Goal: Find specific page/section: Find specific page/section

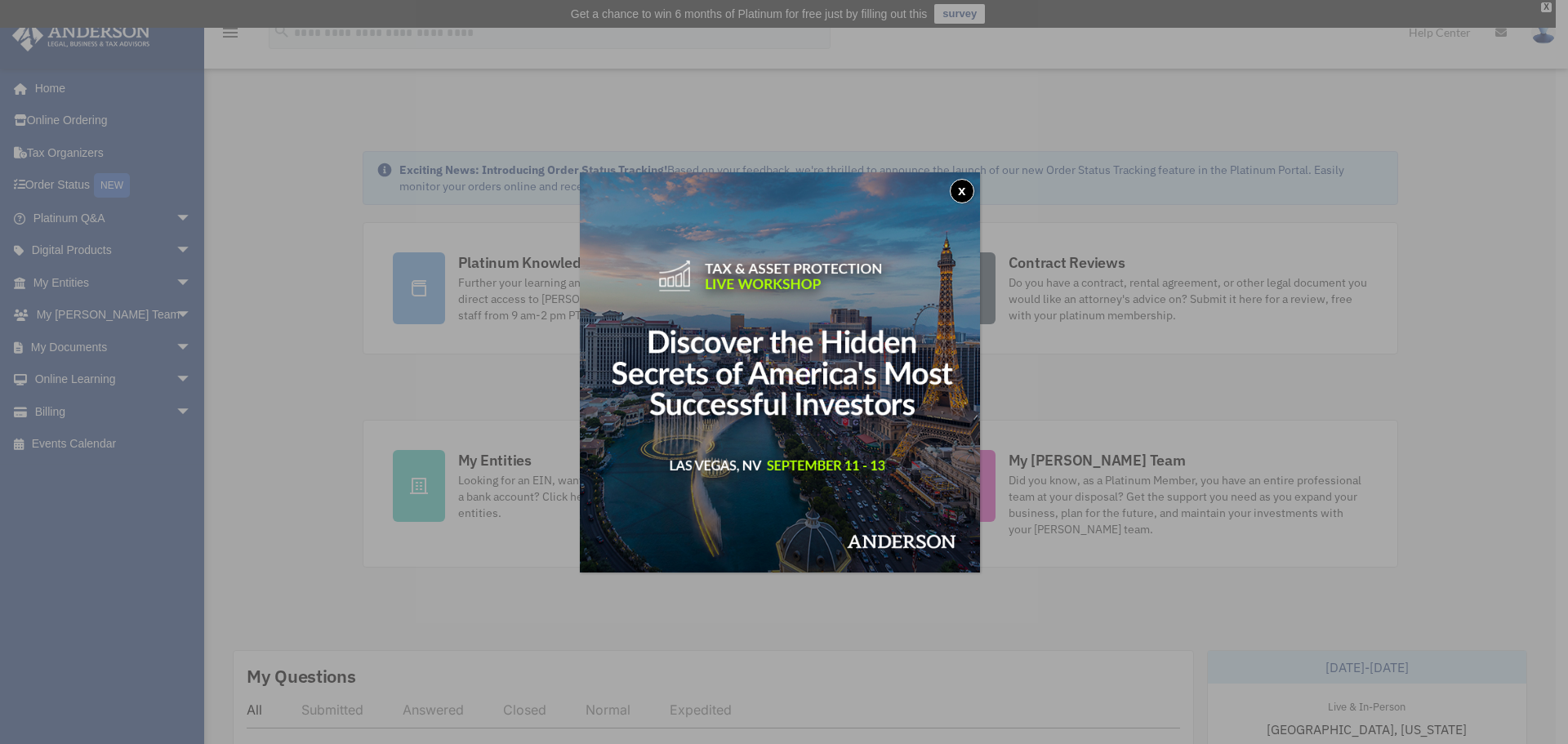
drag, startPoint x: 969, startPoint y: 185, endPoint x: 952, endPoint y: 172, distance: 21.4
click at [969, 185] on button "x" at bounding box center [961, 191] width 25 height 25
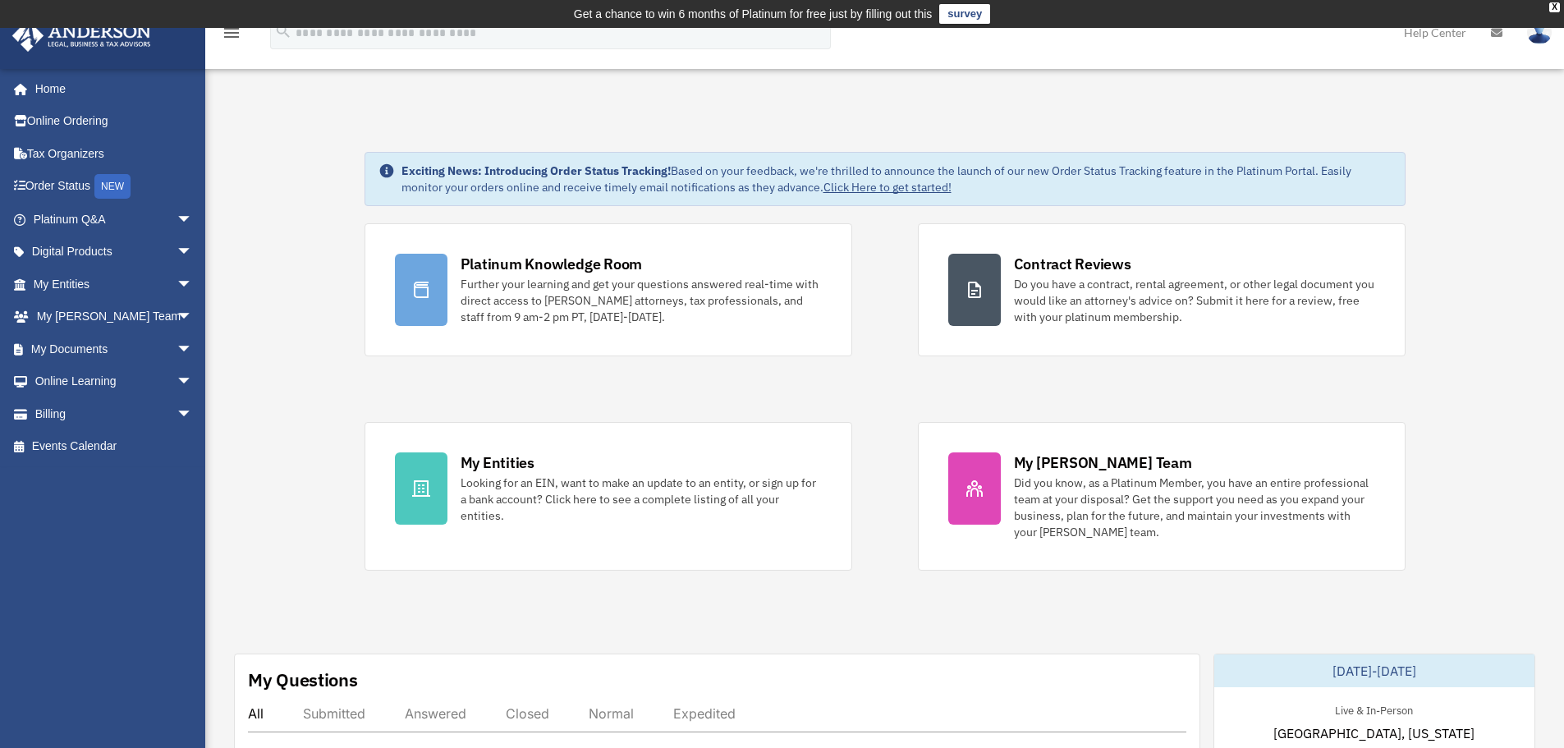
click at [177, 226] on span "arrow_drop_down" at bounding box center [193, 220] width 33 height 34
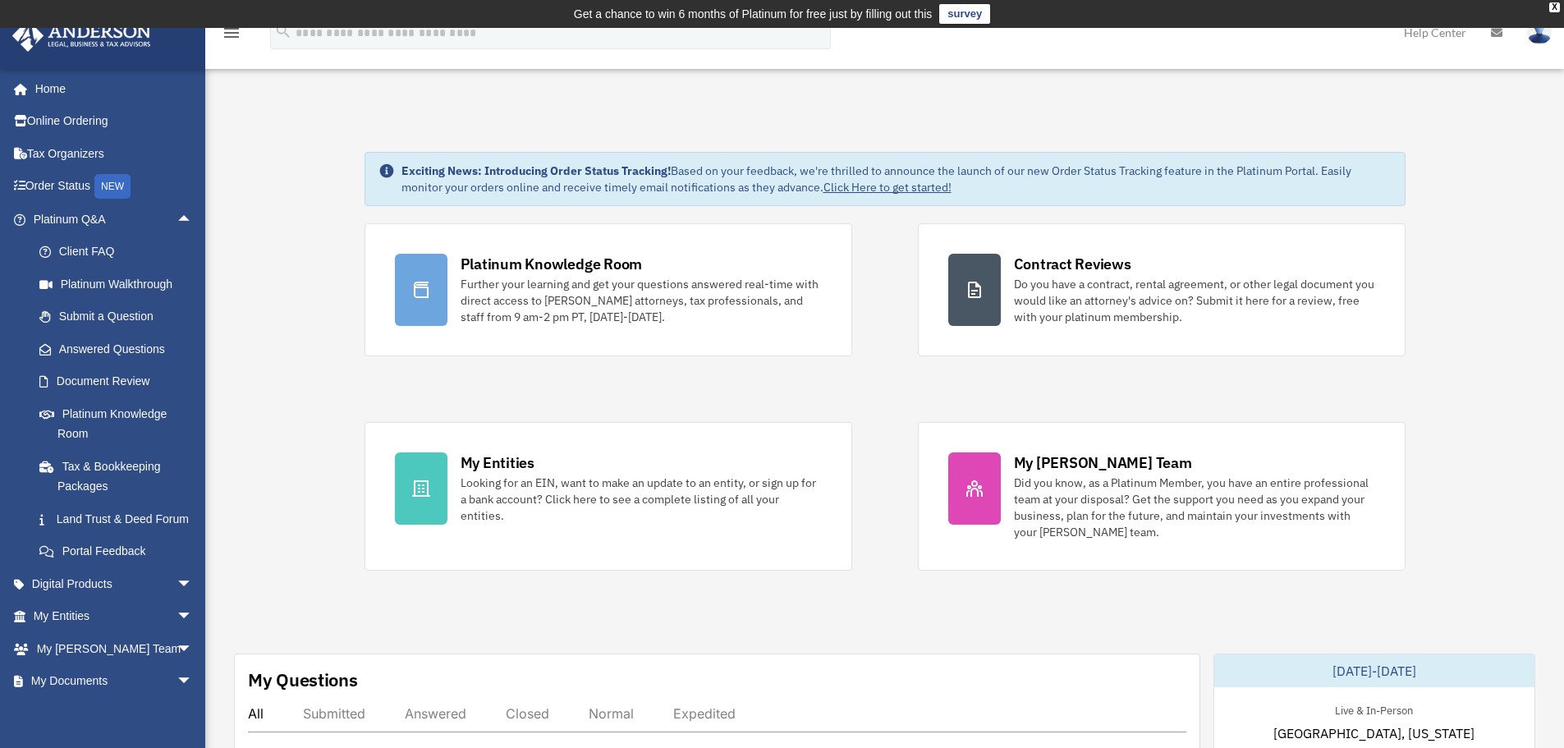
click at [874, 390] on div "Platinum Knowledge Room Further your learning and get your questions answered r…" at bounding box center [885, 396] width 1041 height 347
click at [865, 375] on div "Platinum Knowledge Room Further your learning and get your questions answered r…" at bounding box center [885, 396] width 1041 height 347
click at [177, 215] on span "arrow_drop_up" at bounding box center [193, 220] width 33 height 34
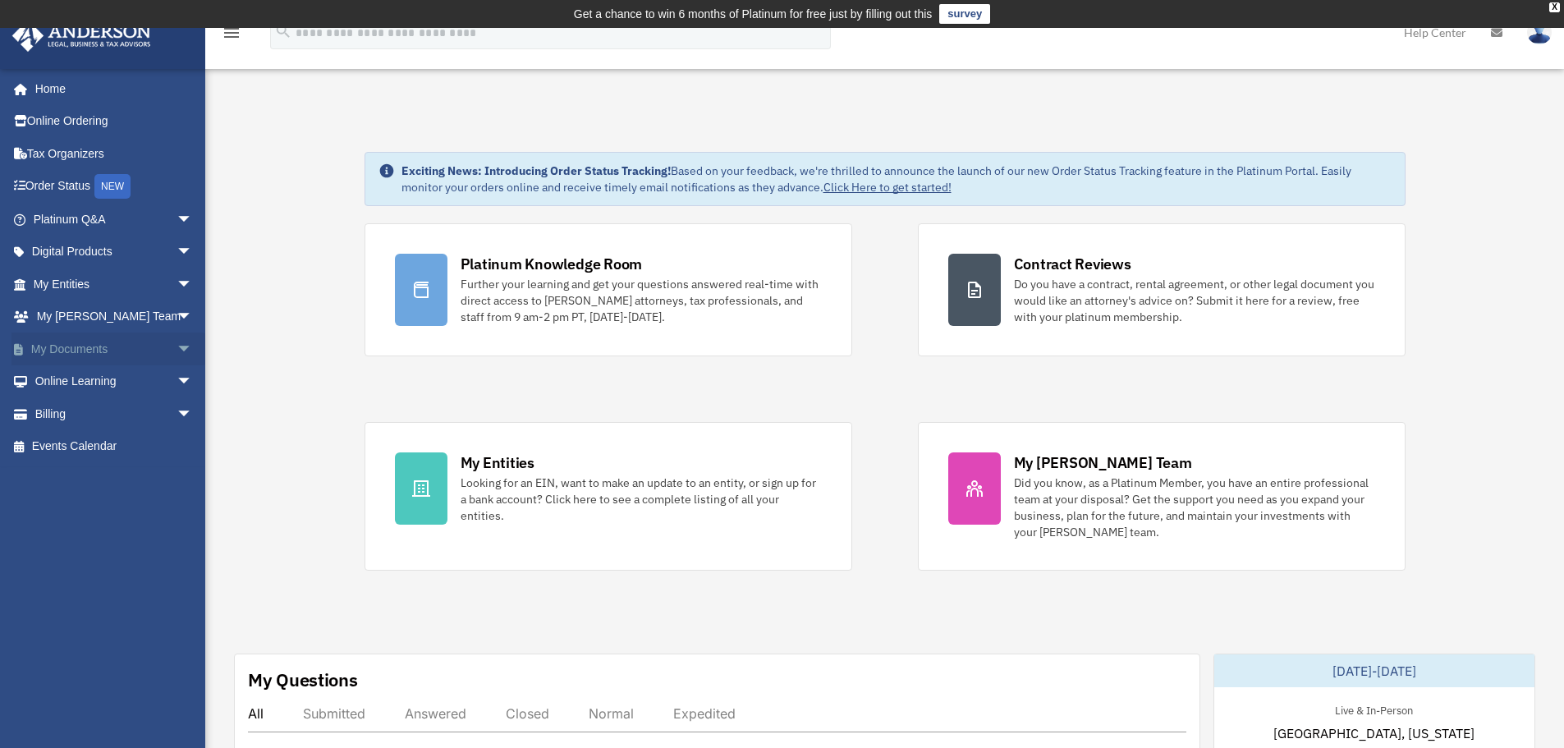
click at [180, 350] on span "arrow_drop_down" at bounding box center [193, 350] width 33 height 34
click at [180, 350] on span "arrow_drop_up" at bounding box center [193, 350] width 33 height 34
click at [177, 314] on span "arrow_drop_down" at bounding box center [193, 318] width 33 height 34
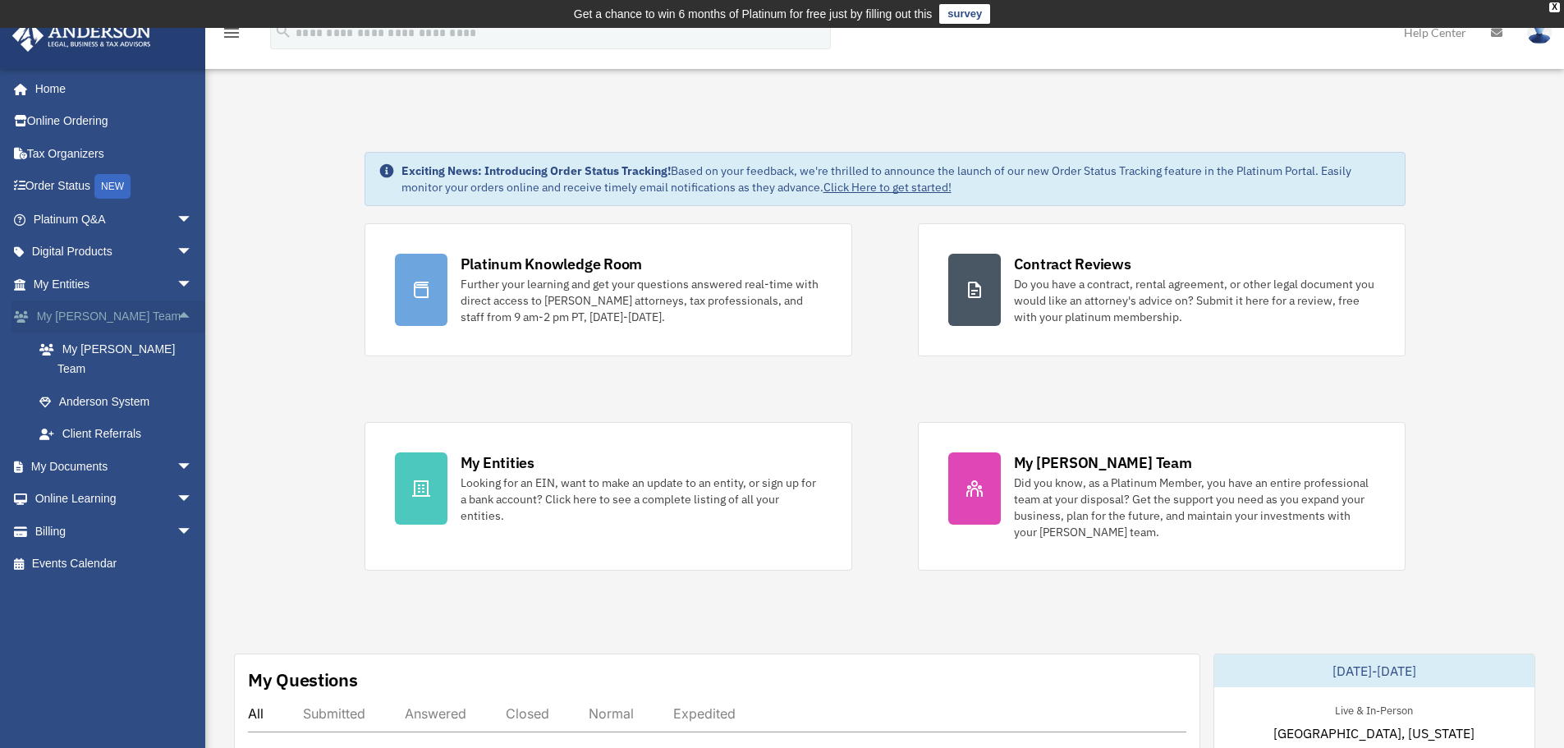
click at [177, 315] on span "arrow_drop_up" at bounding box center [193, 318] width 33 height 34
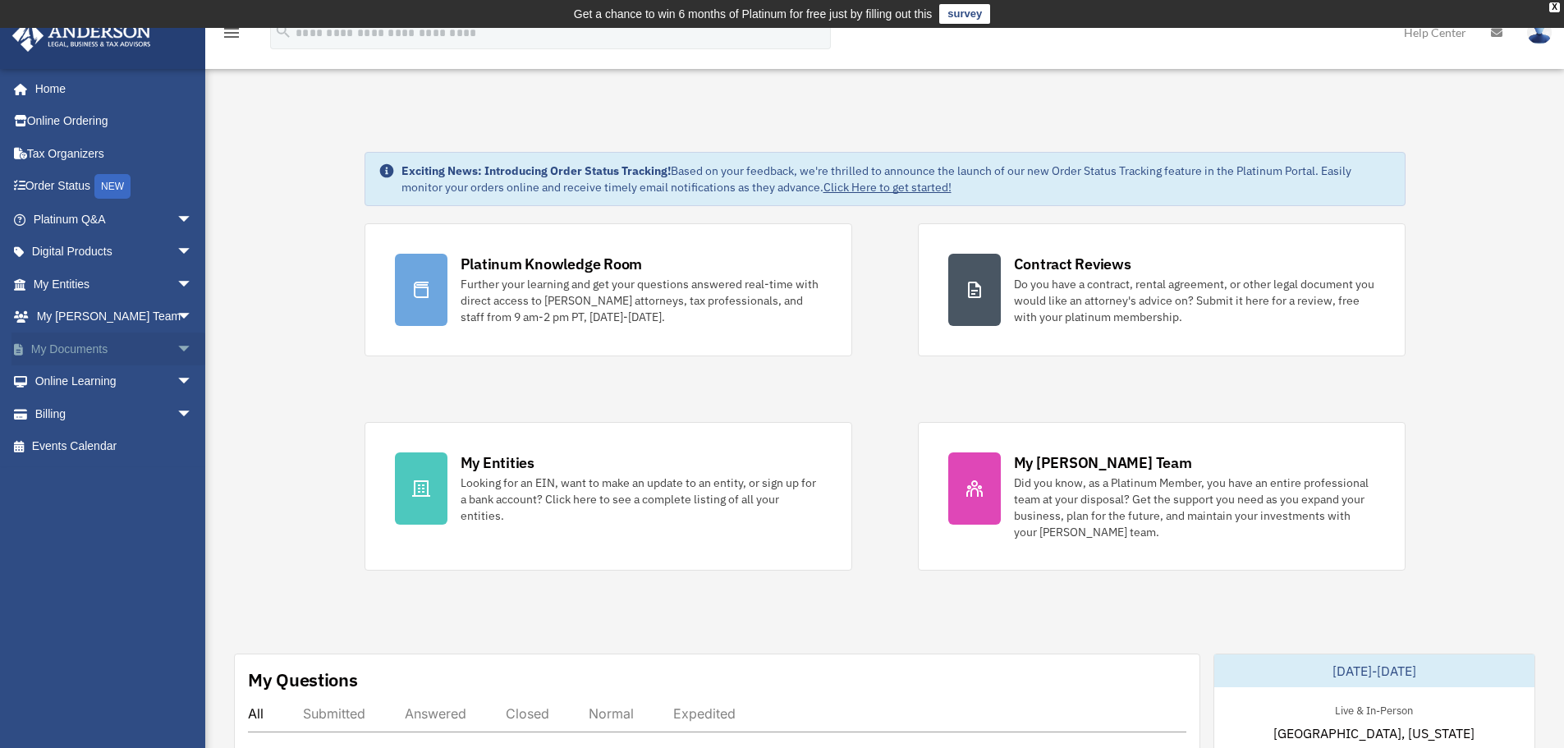
click at [177, 353] on span "arrow_drop_down" at bounding box center [193, 350] width 33 height 34
click at [144, 414] on link "Meeting Minutes" at bounding box center [120, 413] width 195 height 33
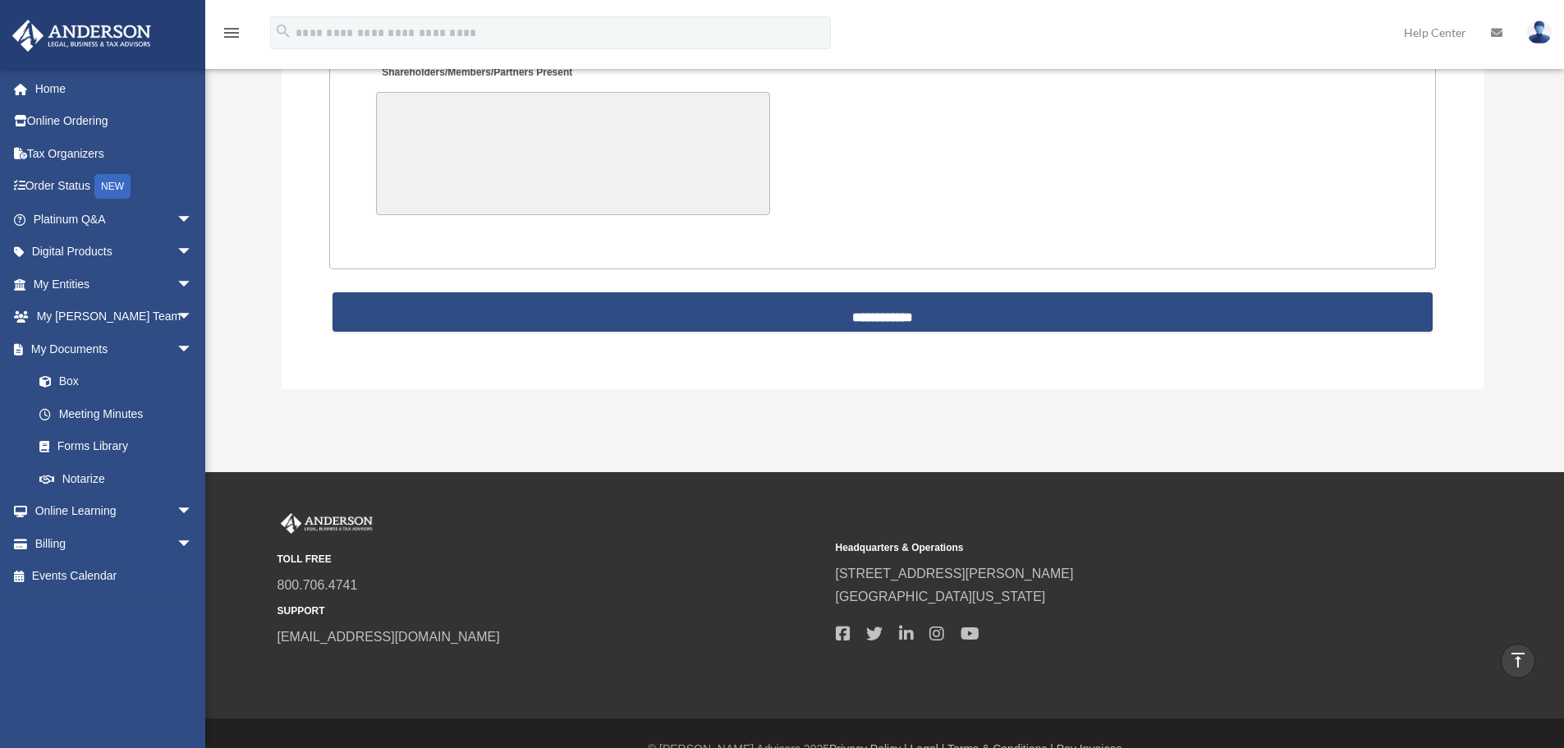
scroll to position [3663, 0]
